Goal: Find specific page/section: Locate a particular part of the current website

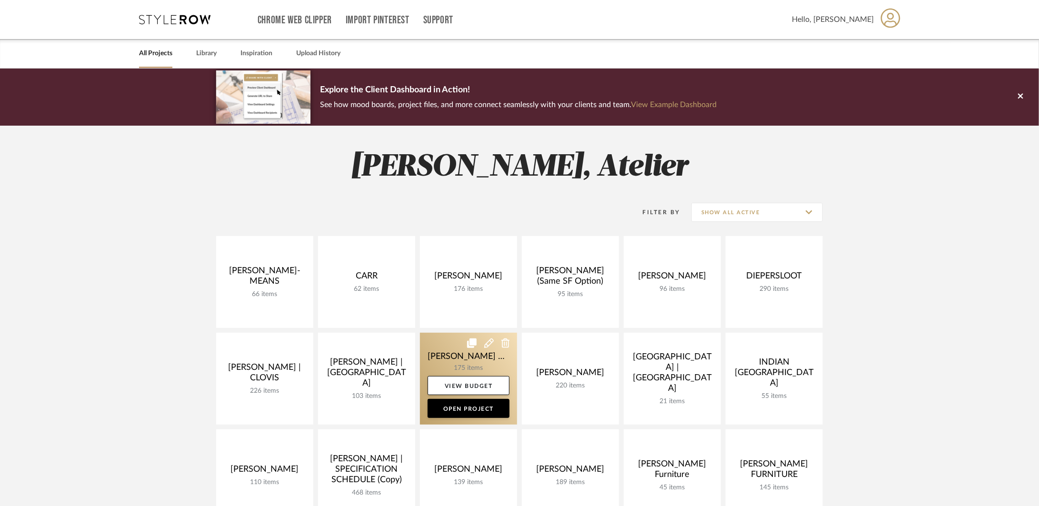
click at [454, 358] on link at bounding box center [468, 379] width 97 height 92
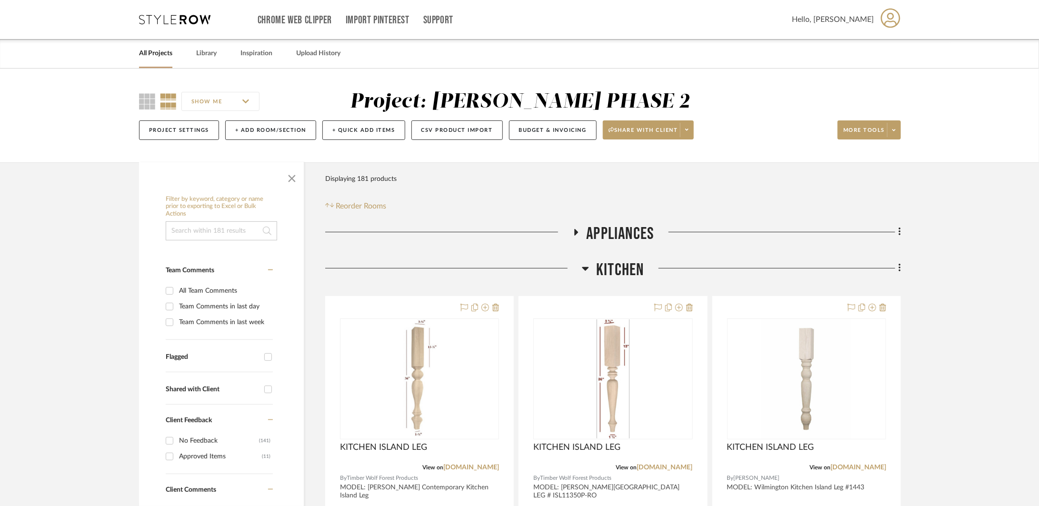
click at [581, 269] on div at bounding box center [453, 272] width 257 height 24
click at [588, 268] on icon at bounding box center [585, 268] width 7 height 11
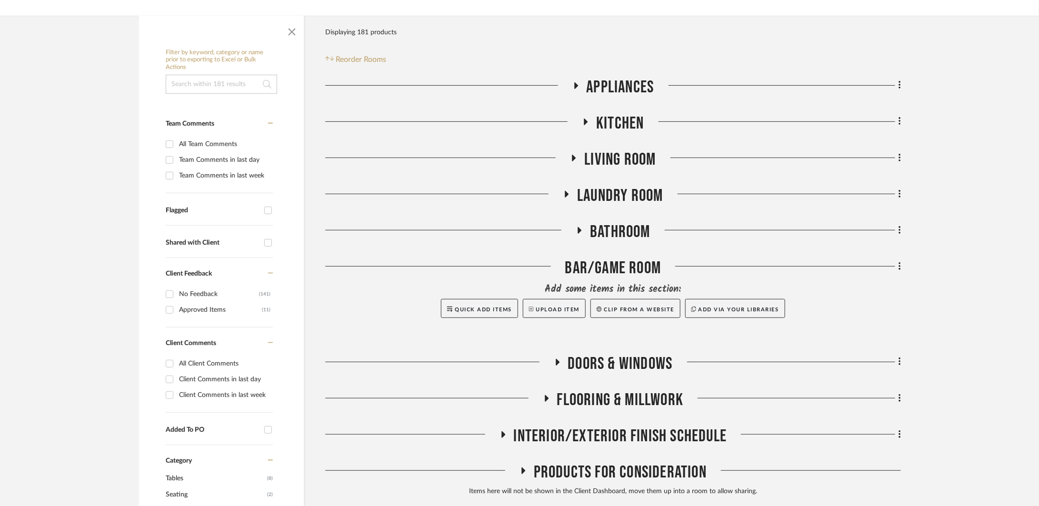
scroll to position [151, 0]
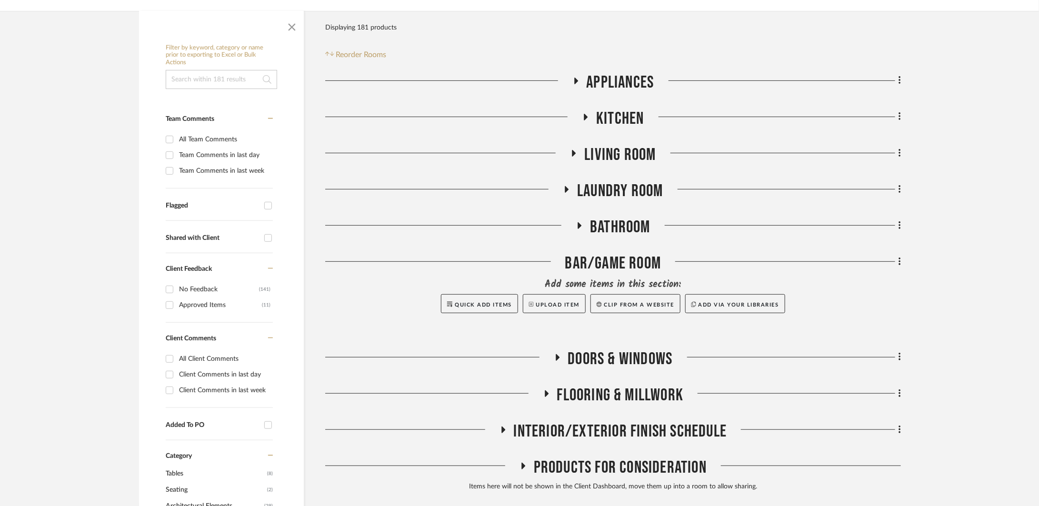
click at [582, 425] on span "INTERIOR/EXTERIOR FINISH SCHEDULE" at bounding box center [620, 431] width 213 height 20
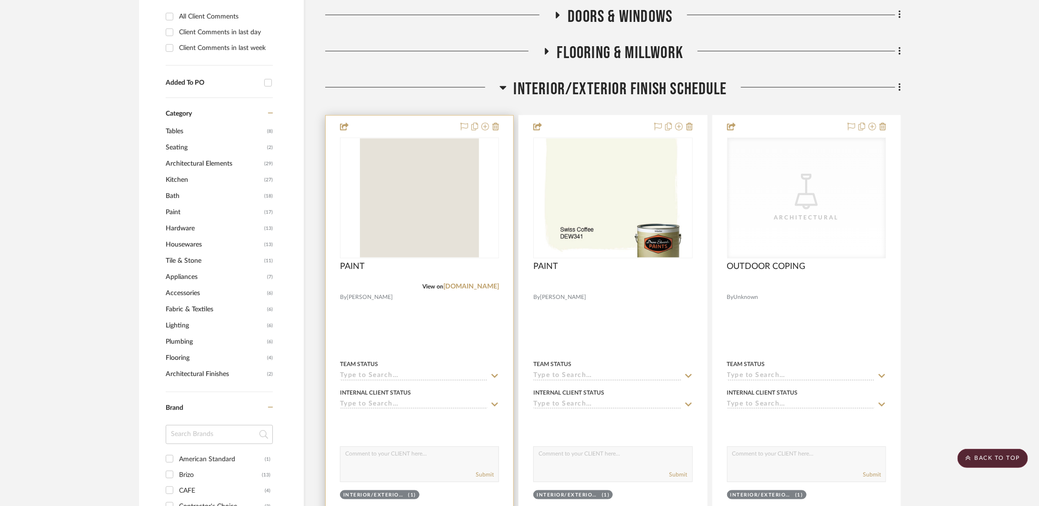
scroll to position [505, 0]
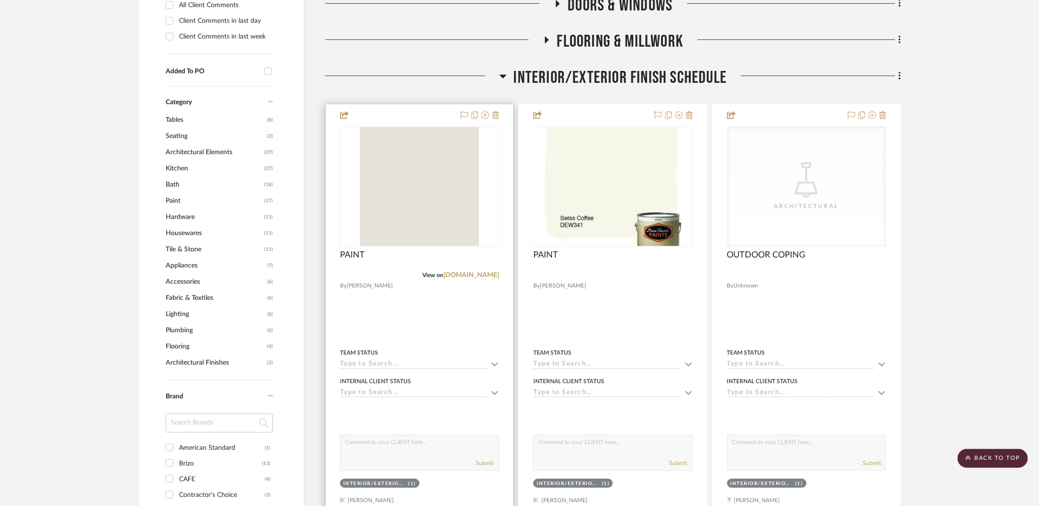
click at [410, 313] on div at bounding box center [420, 312] width 188 height 417
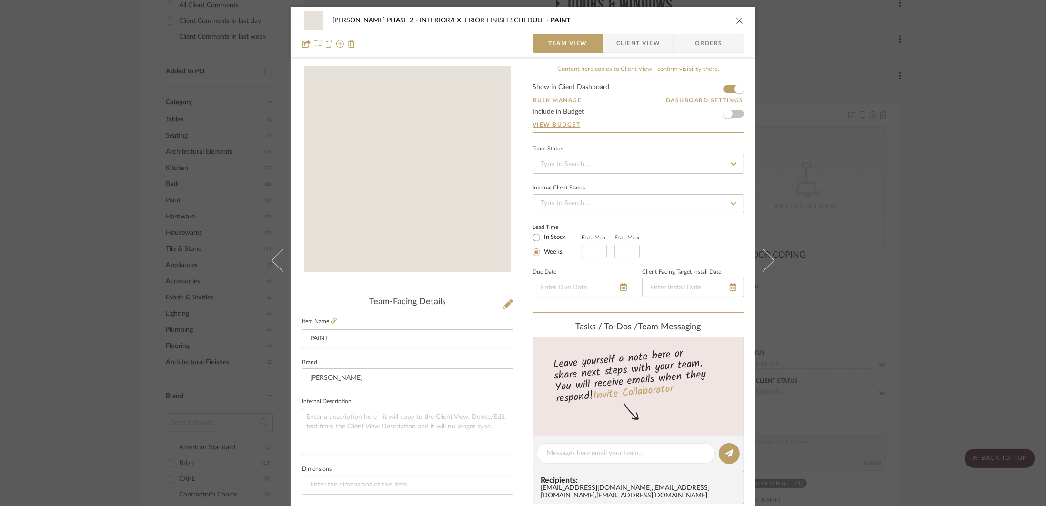
scroll to position [212, 0]
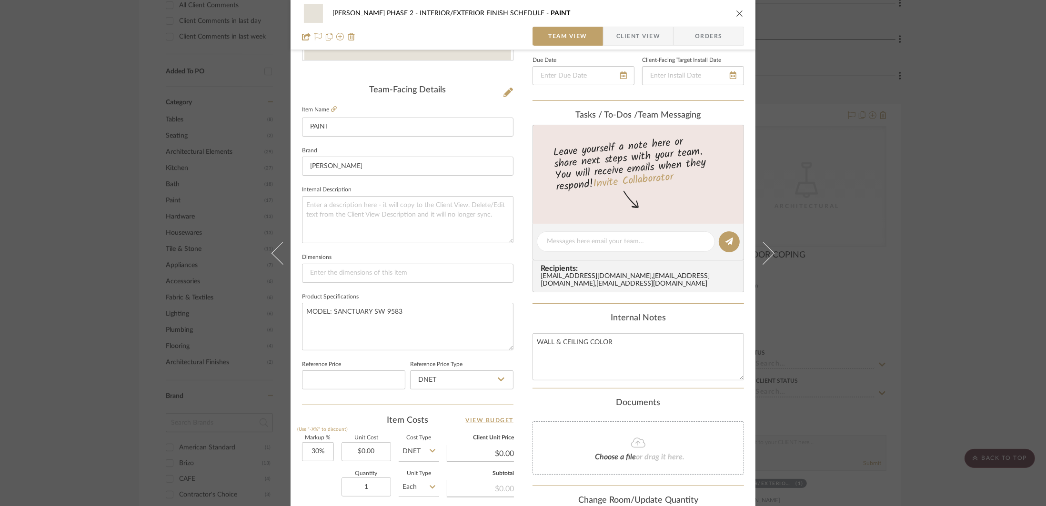
click at [919, 192] on div "[PERSON_NAME] PHASE 2 INTERIOR/EXTERIOR FINISH SCHEDULE PAINT Team View Client …" at bounding box center [523, 253] width 1046 height 506
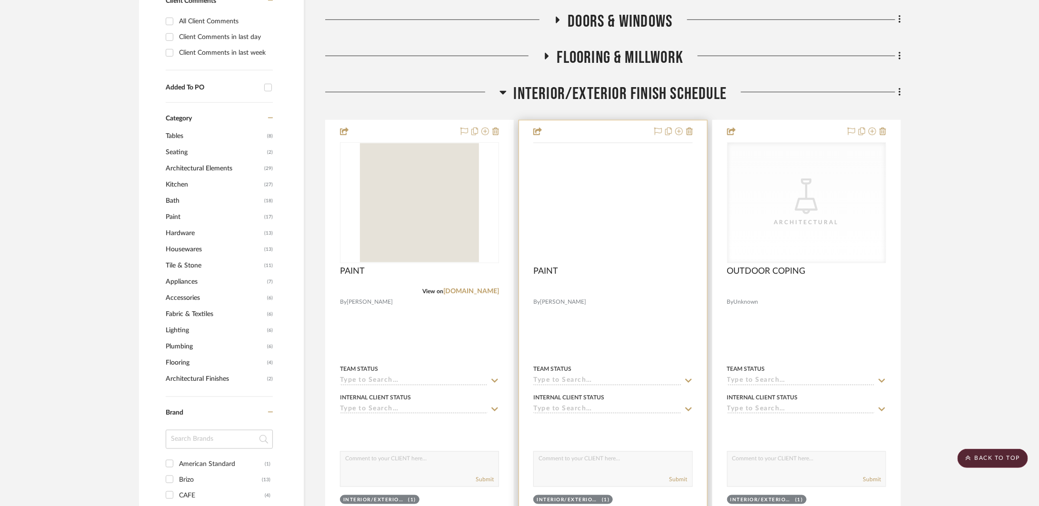
scroll to position [482, 0]
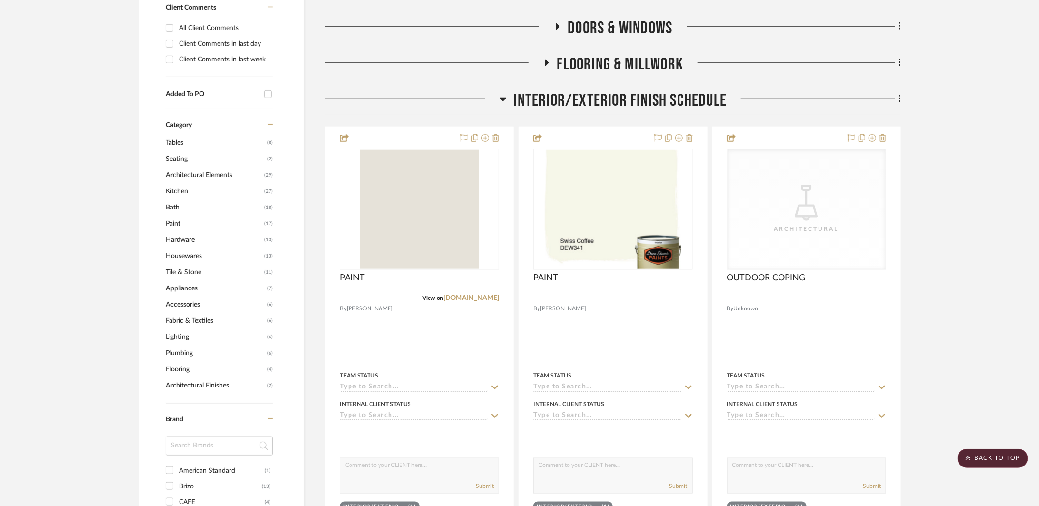
drag, startPoint x: 584, startPoint y: 102, endPoint x: 590, endPoint y: 90, distance: 13.9
click at [584, 102] on span "INTERIOR/EXTERIOR FINISH SCHEDULE" at bounding box center [620, 100] width 213 height 20
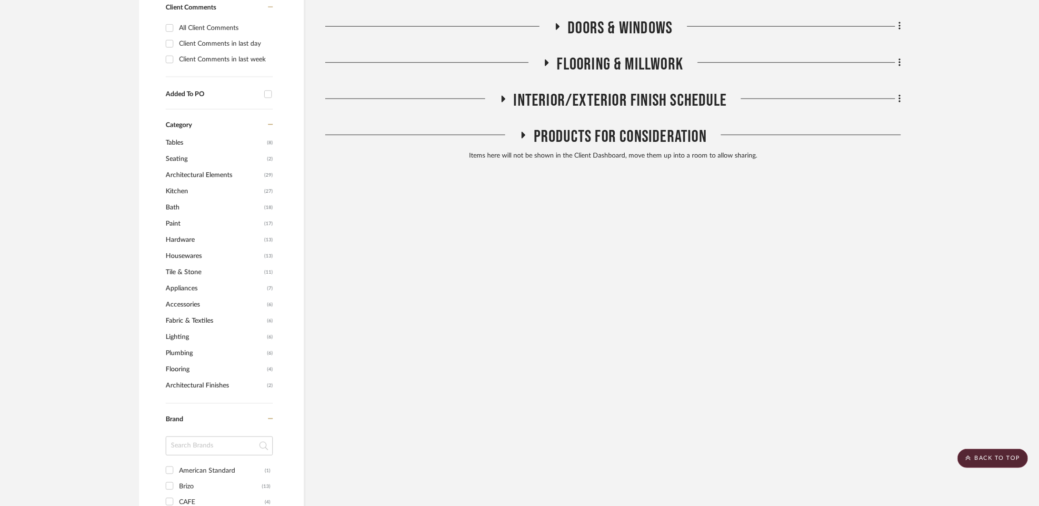
click at [603, 62] on span "FLOORING & MILLWORK" at bounding box center [620, 64] width 127 height 20
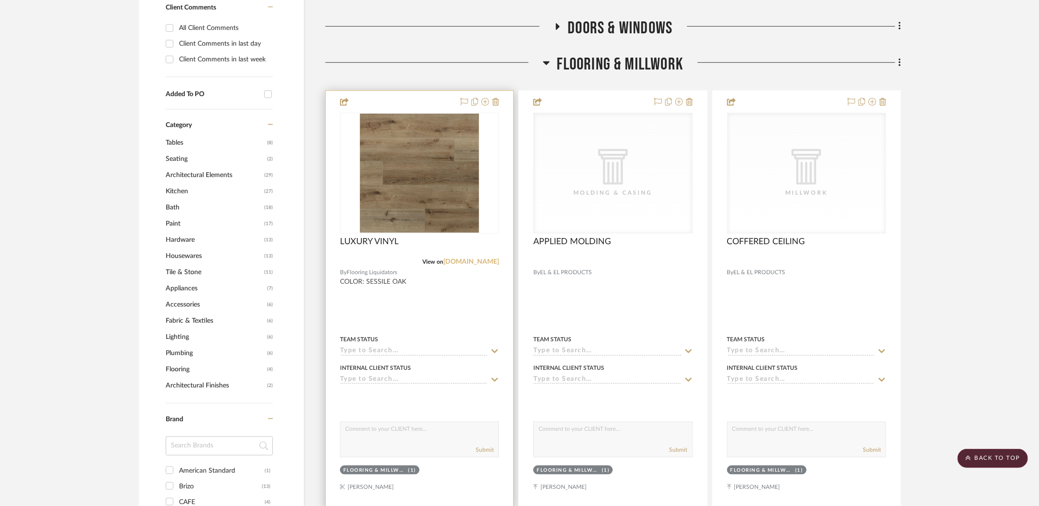
click at [489, 260] on link "[DOMAIN_NAME]" at bounding box center [471, 262] width 56 height 7
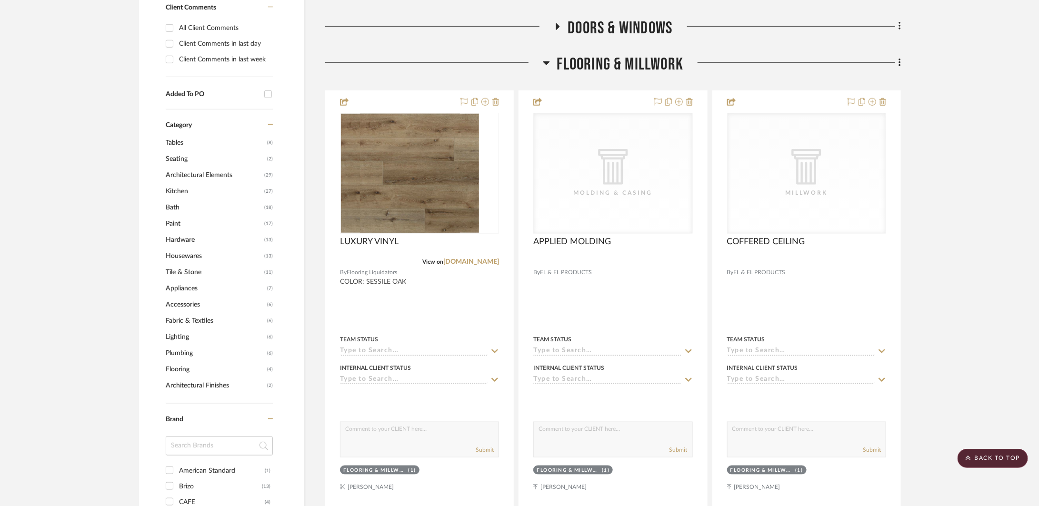
click at [558, 60] on span "FLOORING & MILLWORK" at bounding box center [620, 64] width 127 height 20
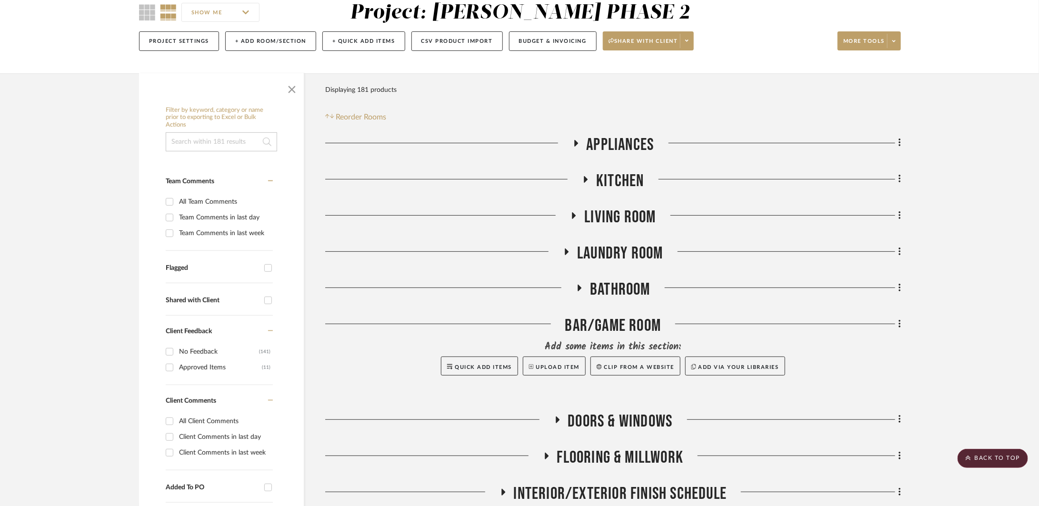
scroll to position [0, 0]
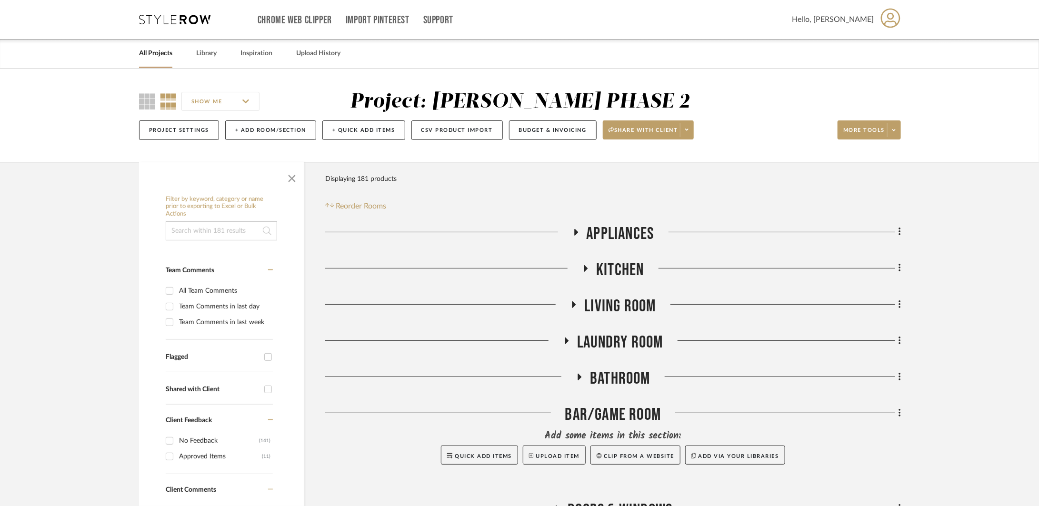
click at [600, 276] on span "Kitchen" at bounding box center [620, 270] width 48 height 20
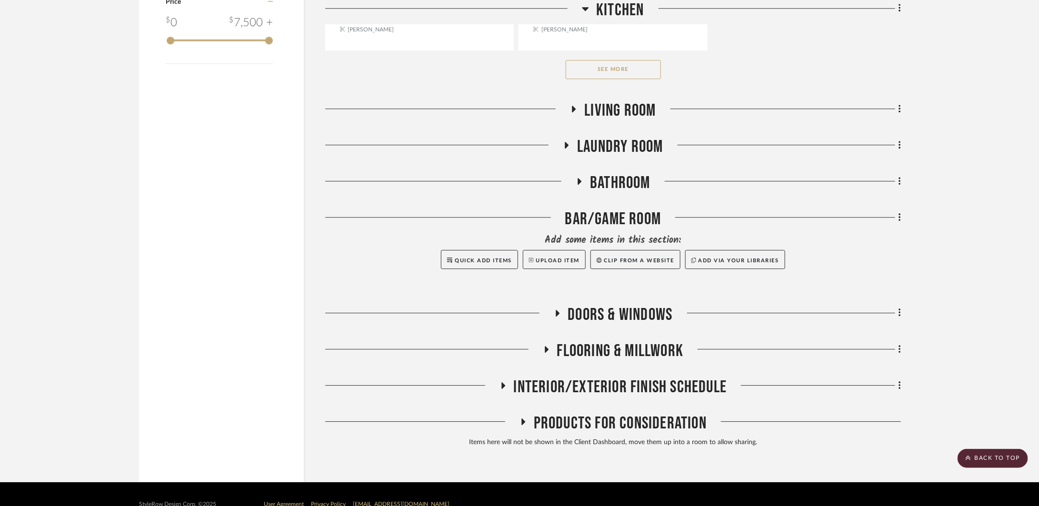
scroll to position [1527, 0]
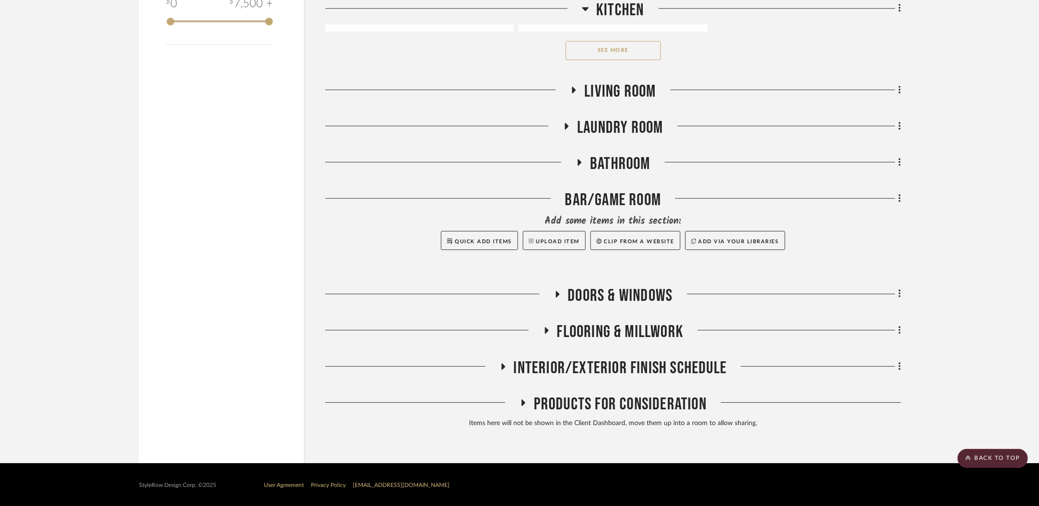
click at [639, 51] on button "See More" at bounding box center [613, 50] width 95 height 19
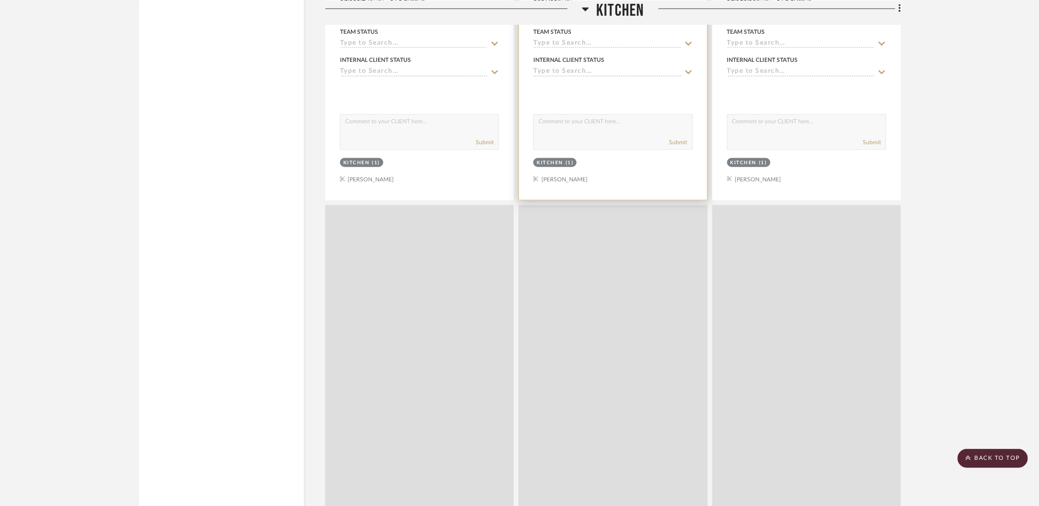
scroll to position [2646, 0]
